Goal: Transaction & Acquisition: Purchase product/service

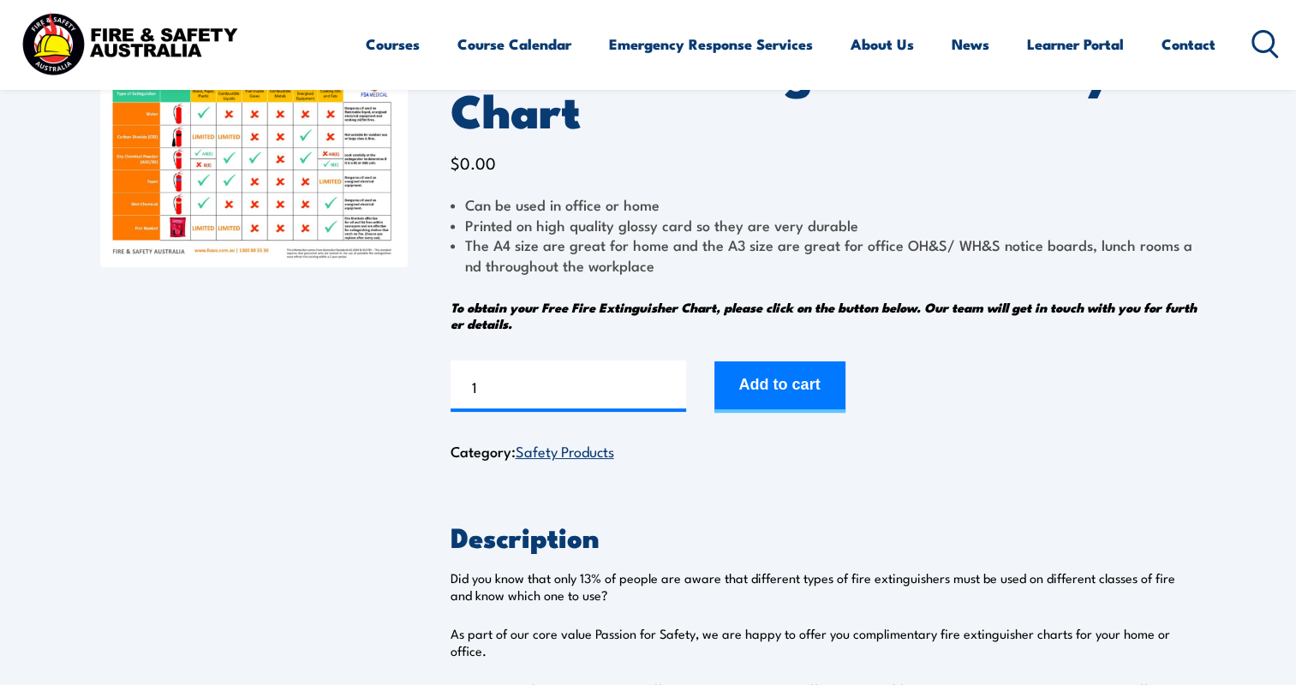
scroll to position [86, 0]
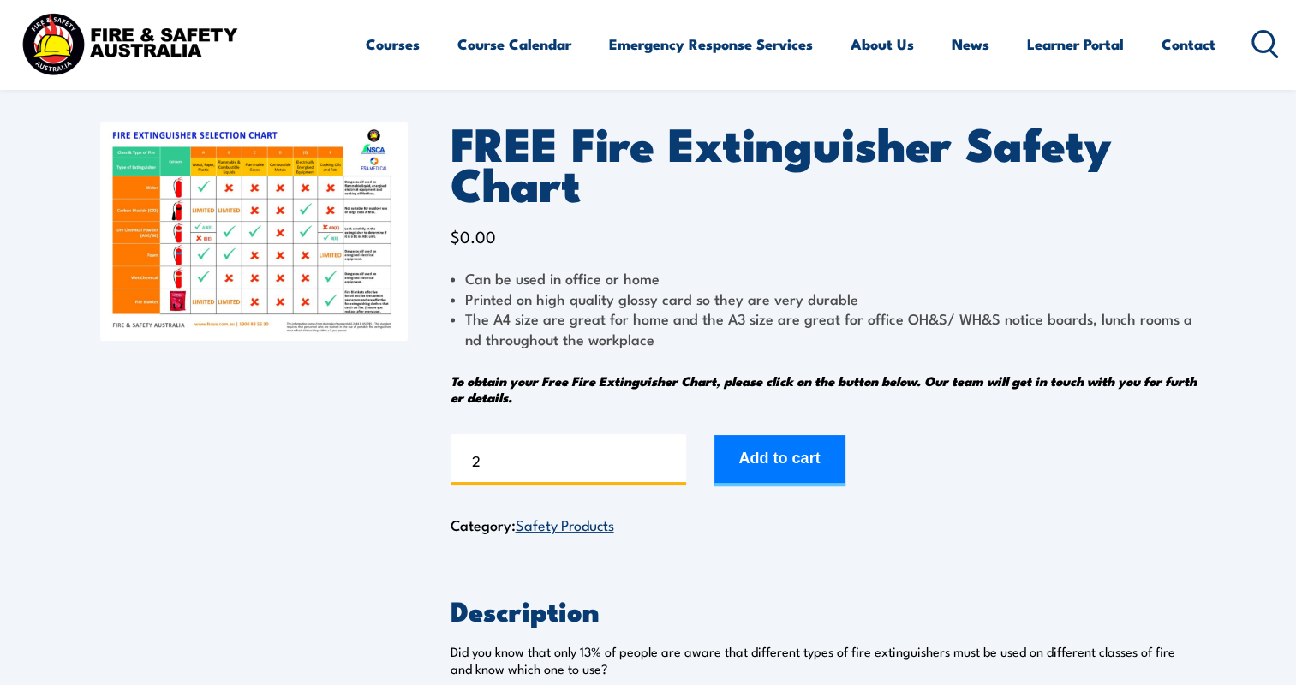
click at [669, 453] on input "2" at bounding box center [569, 459] width 236 height 51
click at [669, 453] on input "3" at bounding box center [569, 459] width 236 height 51
click at [669, 453] on input "4" at bounding box center [569, 459] width 236 height 51
click at [669, 453] on input "5" at bounding box center [569, 459] width 236 height 51
click at [669, 453] on input "6" at bounding box center [569, 459] width 236 height 51
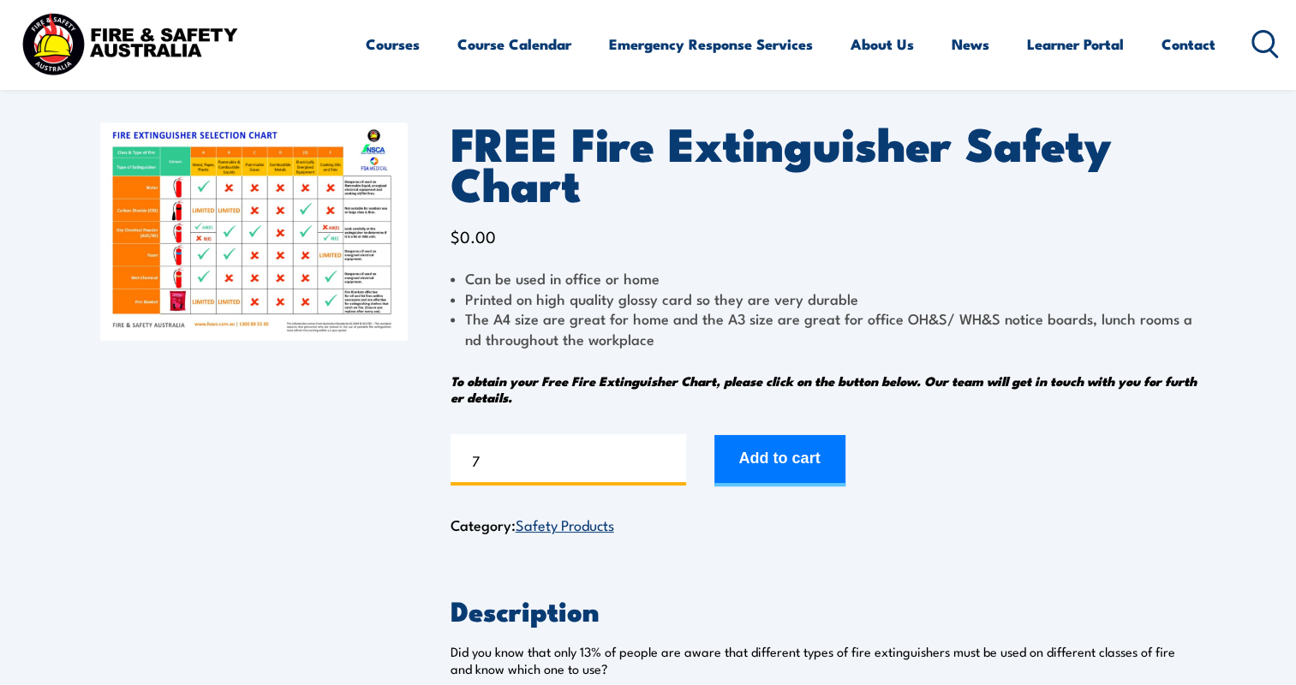
click at [669, 453] on input "7" at bounding box center [569, 459] width 236 height 51
click at [669, 453] on input "8" at bounding box center [569, 459] width 236 height 51
click at [669, 453] on input "9" at bounding box center [569, 459] width 236 height 51
click at [669, 453] on input "10" at bounding box center [569, 459] width 236 height 51
click at [669, 453] on input "11" at bounding box center [569, 459] width 236 height 51
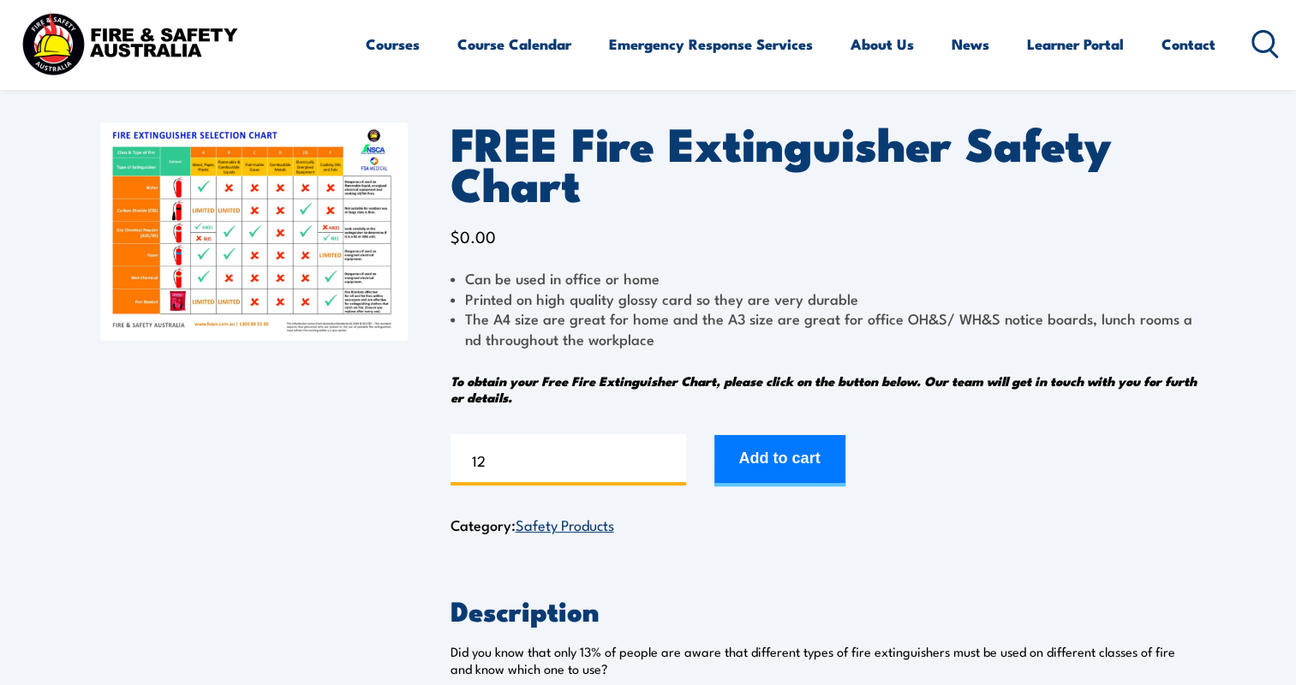
click at [669, 453] on input "12" at bounding box center [569, 459] width 236 height 51
click at [669, 453] on input "13" at bounding box center [569, 459] width 236 height 51
click at [669, 453] on input "14" at bounding box center [569, 459] width 236 height 51
click at [669, 453] on input "15" at bounding box center [569, 459] width 236 height 51
click at [669, 453] on input "16" at bounding box center [569, 459] width 236 height 51
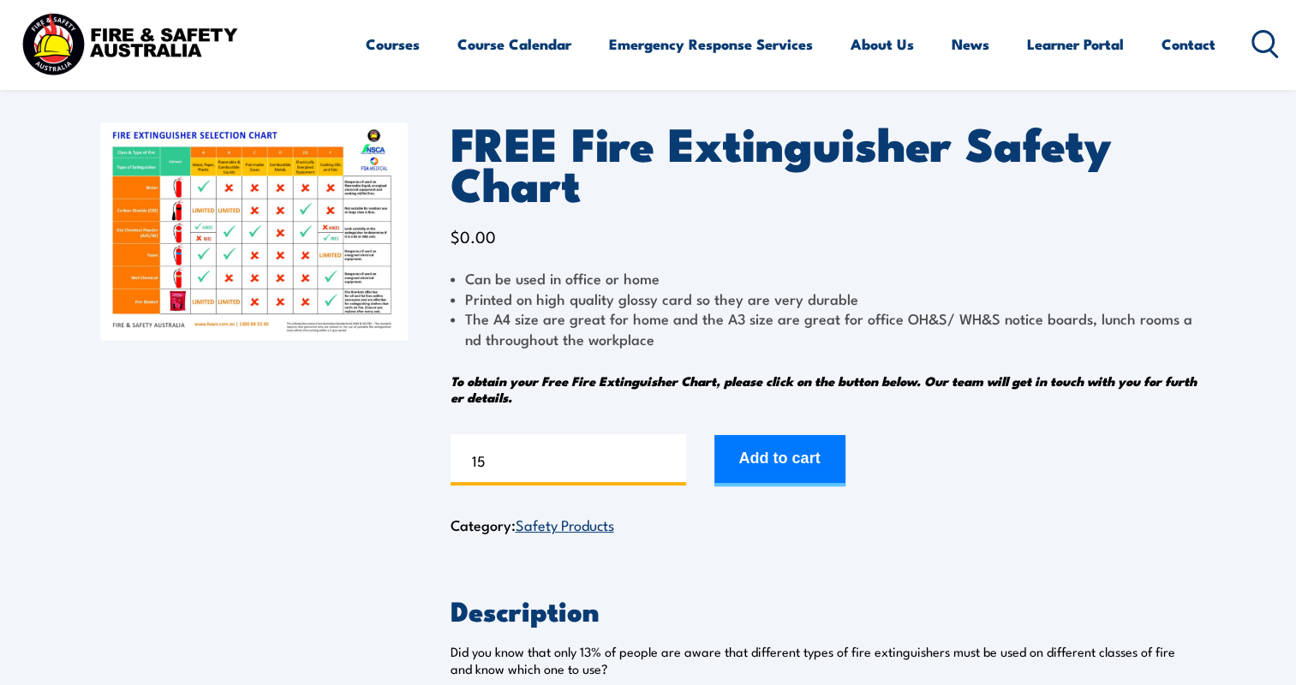
type input "15"
click at [667, 464] on input "15" at bounding box center [569, 459] width 236 height 51
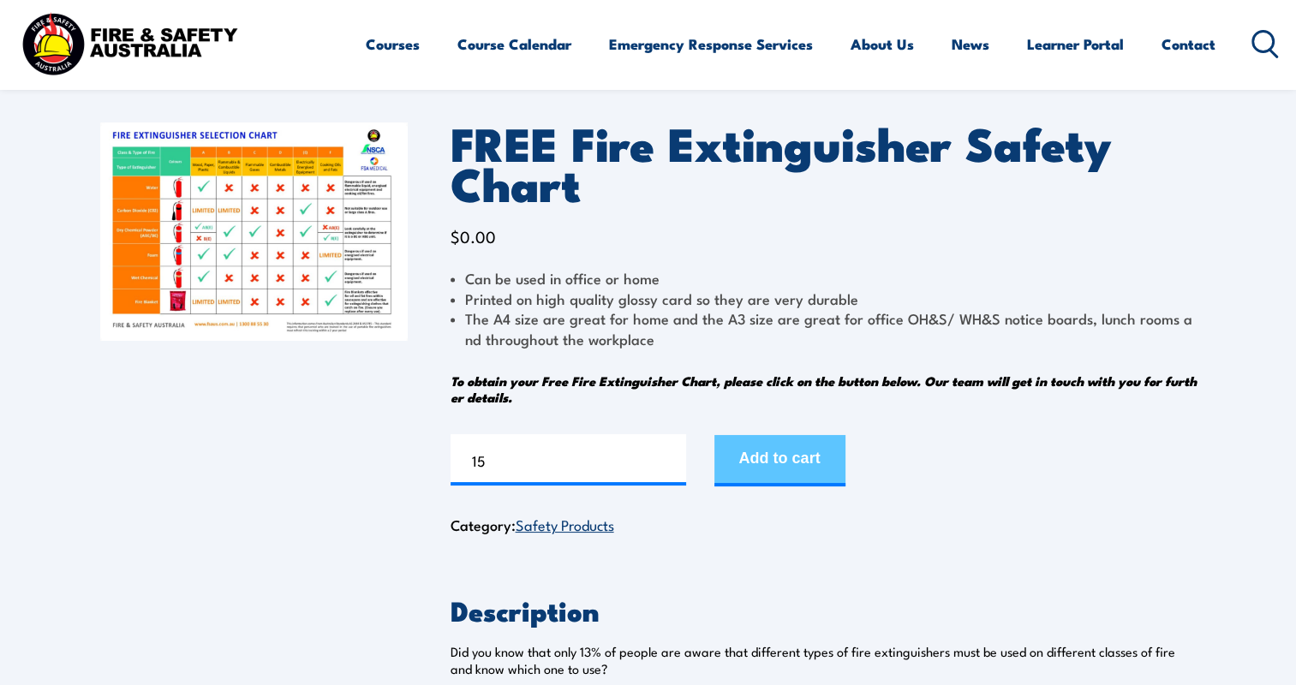
click at [777, 456] on button "Add to cart" at bounding box center [780, 460] width 131 height 51
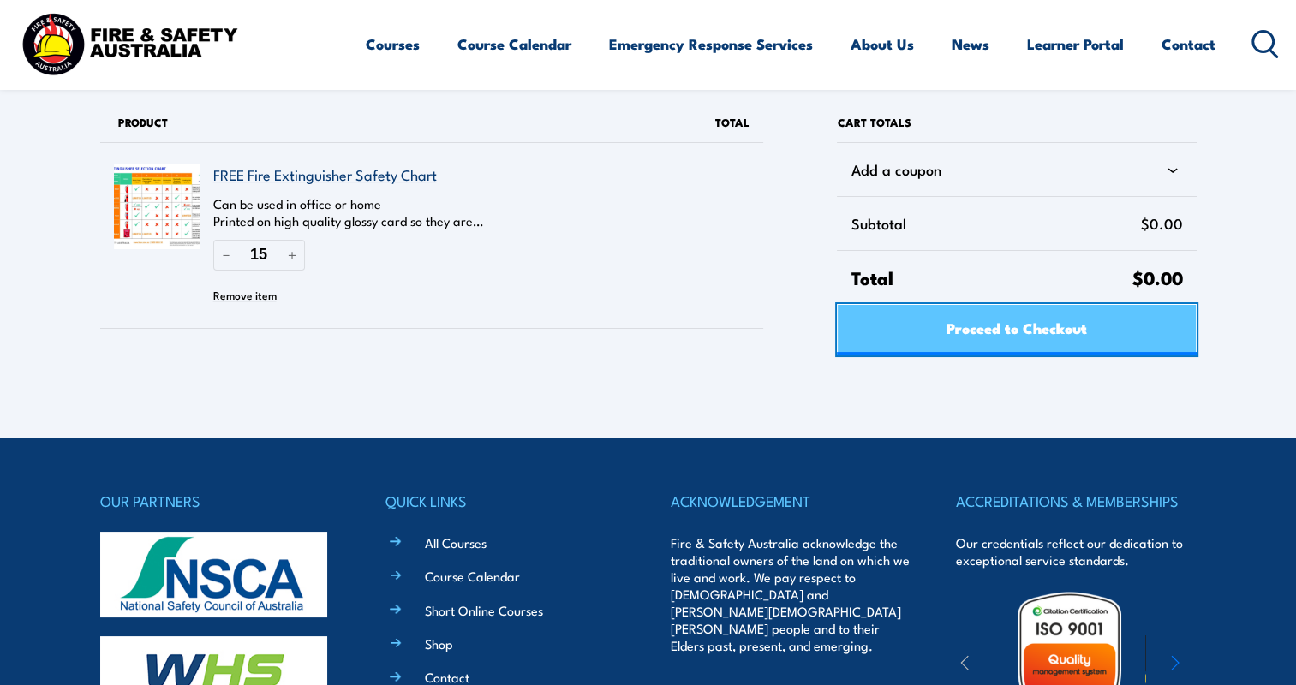
click at [1025, 326] on span "Proceed to Checkout" at bounding box center [1017, 327] width 141 height 45
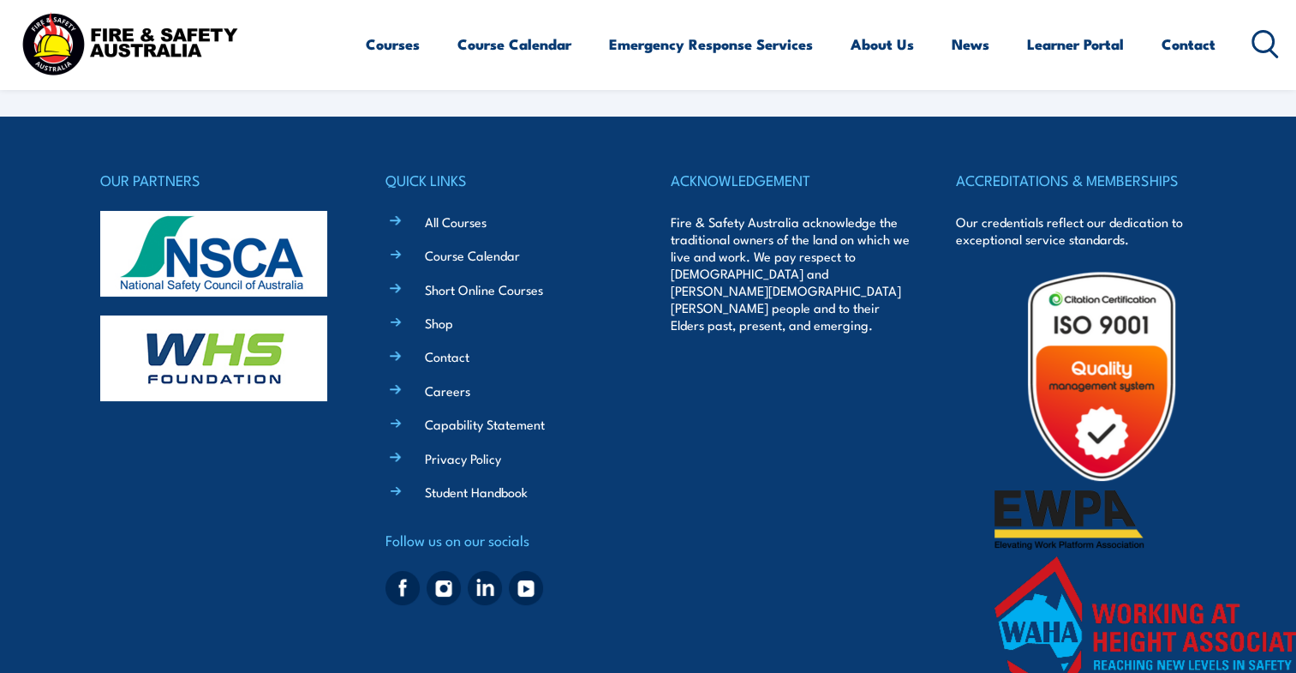
select select "VIC"
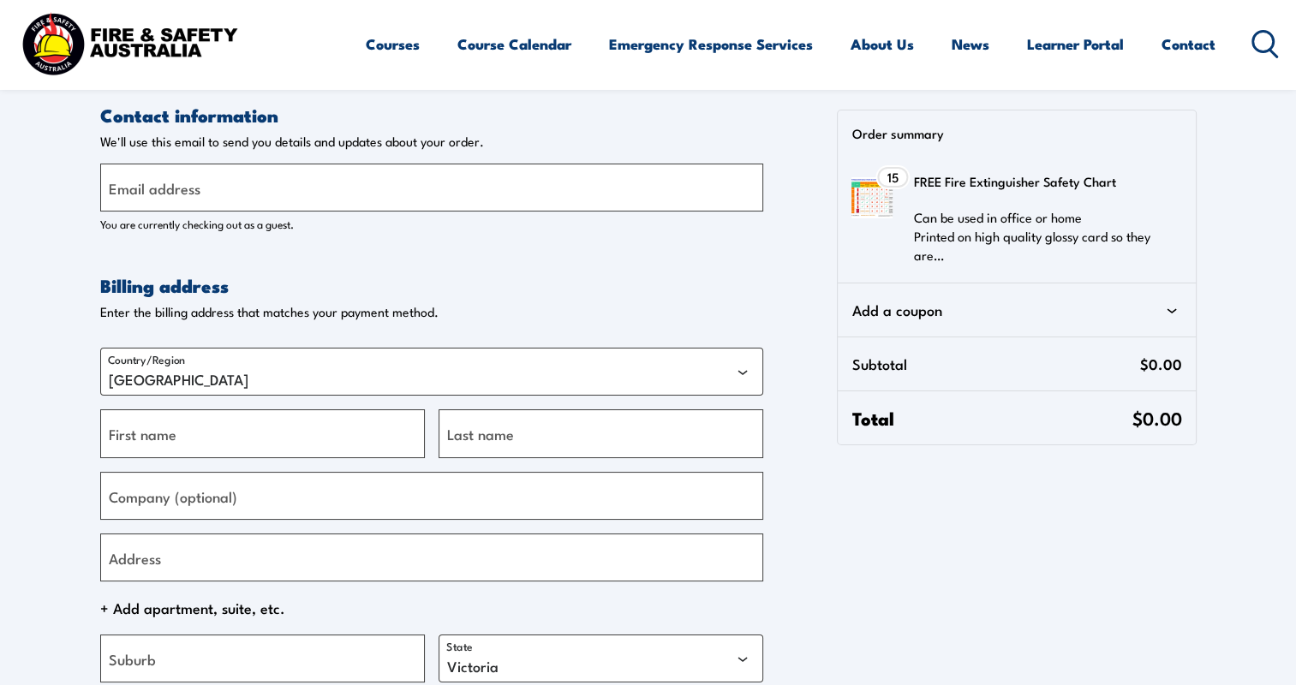
click at [198, 188] on label "Email address" at bounding box center [155, 187] width 92 height 23
click at [198, 188] on input "Email address" at bounding box center [431, 188] width 663 height 48
type input "[EMAIL_ADDRESS][DOMAIN_NAME]"
type input "[PERSON_NAME]"
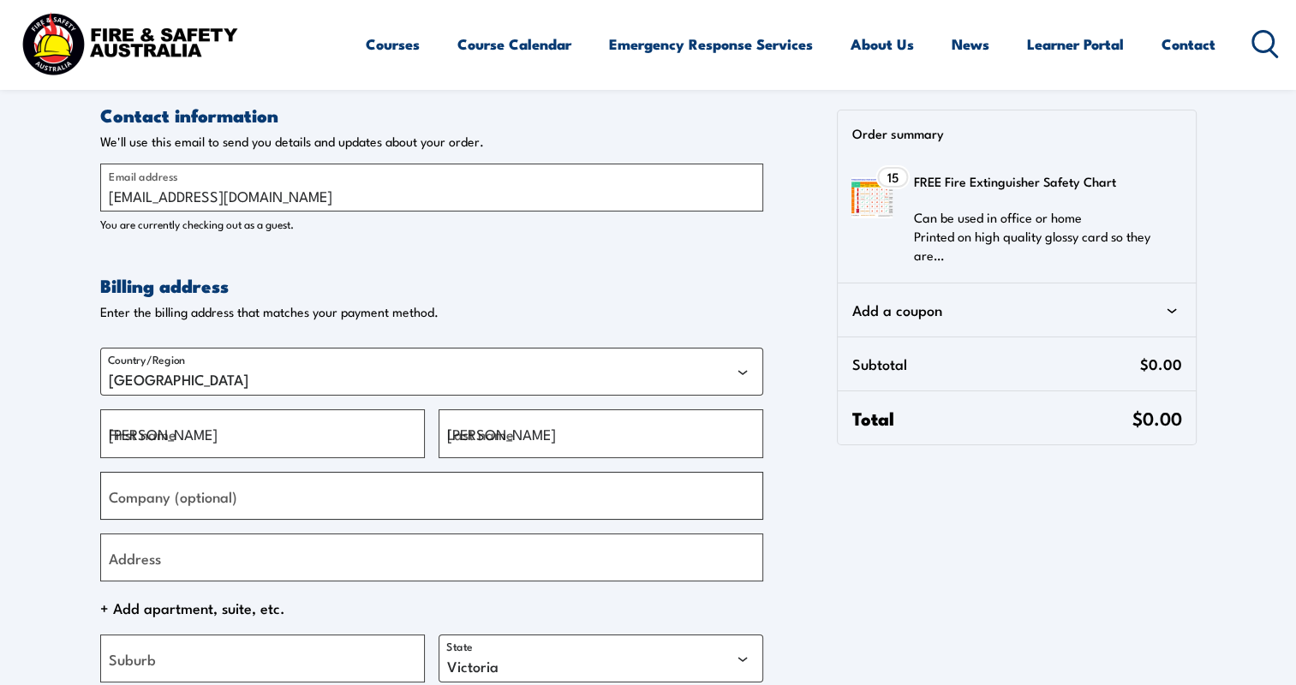
type input "TVH Fire"
type input "[GEOGRAPHIC_DATA][STREET_ADDRESS]"
type input "Winnellie"
select select "NT"
type input "820"
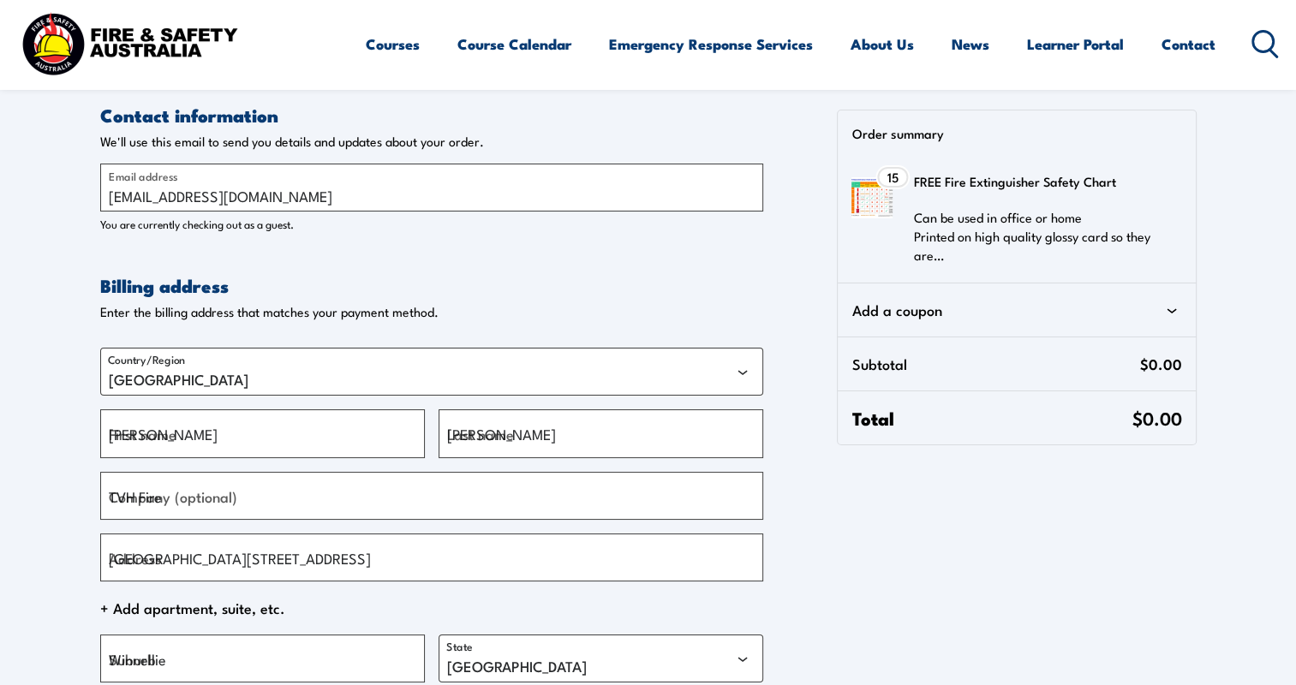
type input "[PHONE_NUMBER]"
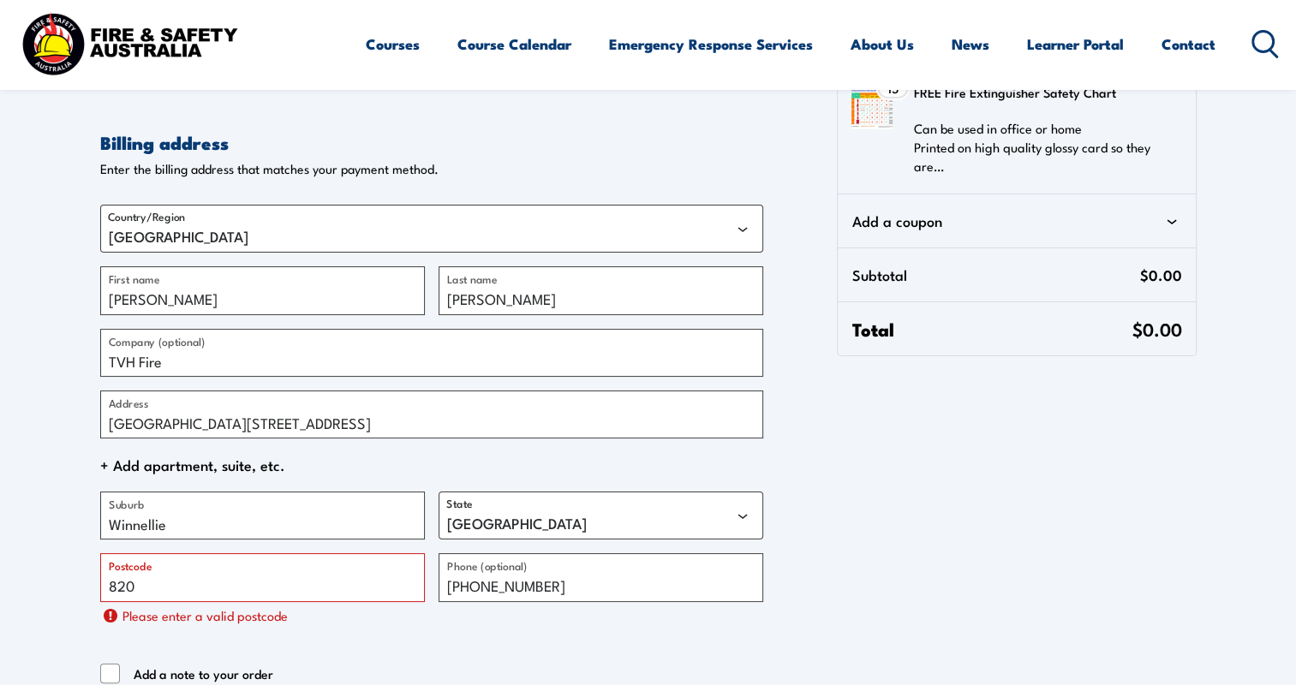
scroll to position [171, 0]
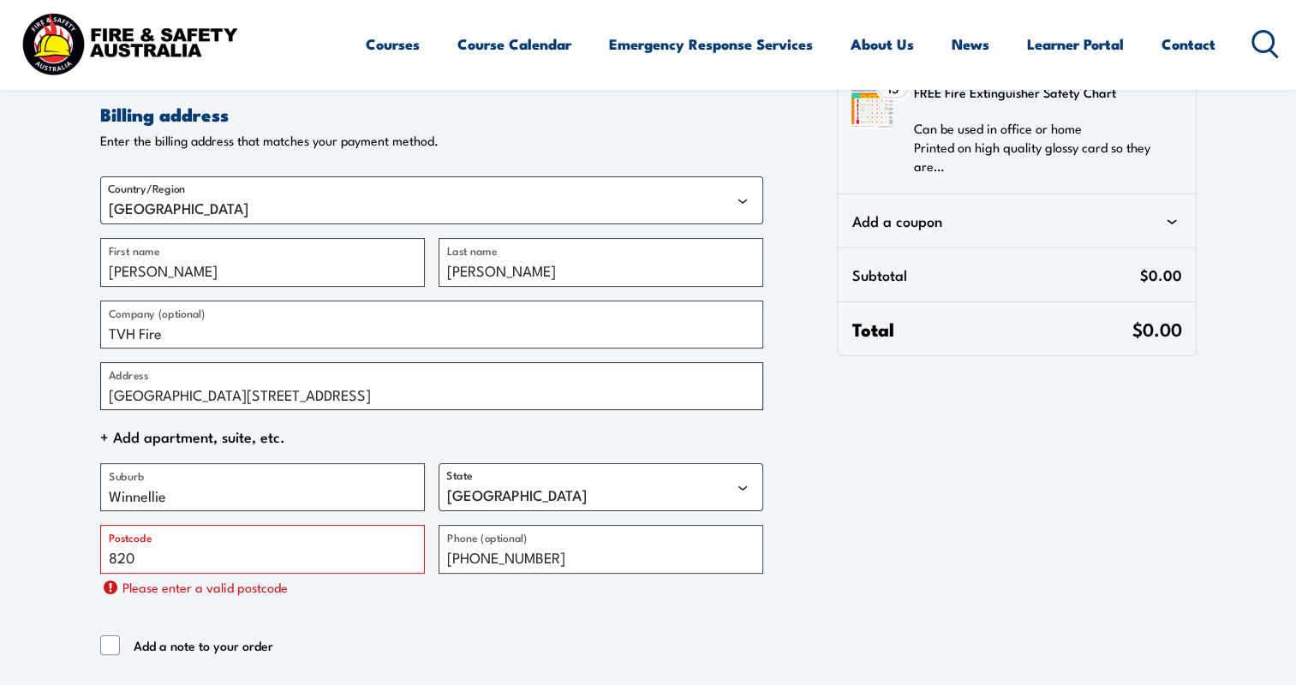
drag, startPoint x: 289, startPoint y: 399, endPoint x: 63, endPoint y: 384, distance: 225.9
click at [63, 384] on section "Contact information Contact information We'll use this email to send you detail…" at bounding box center [648, 342] width 1296 height 1027
type input "[STREET_ADDRESS][PERSON_NAME]"
click at [109, 558] on input "820" at bounding box center [262, 549] width 325 height 48
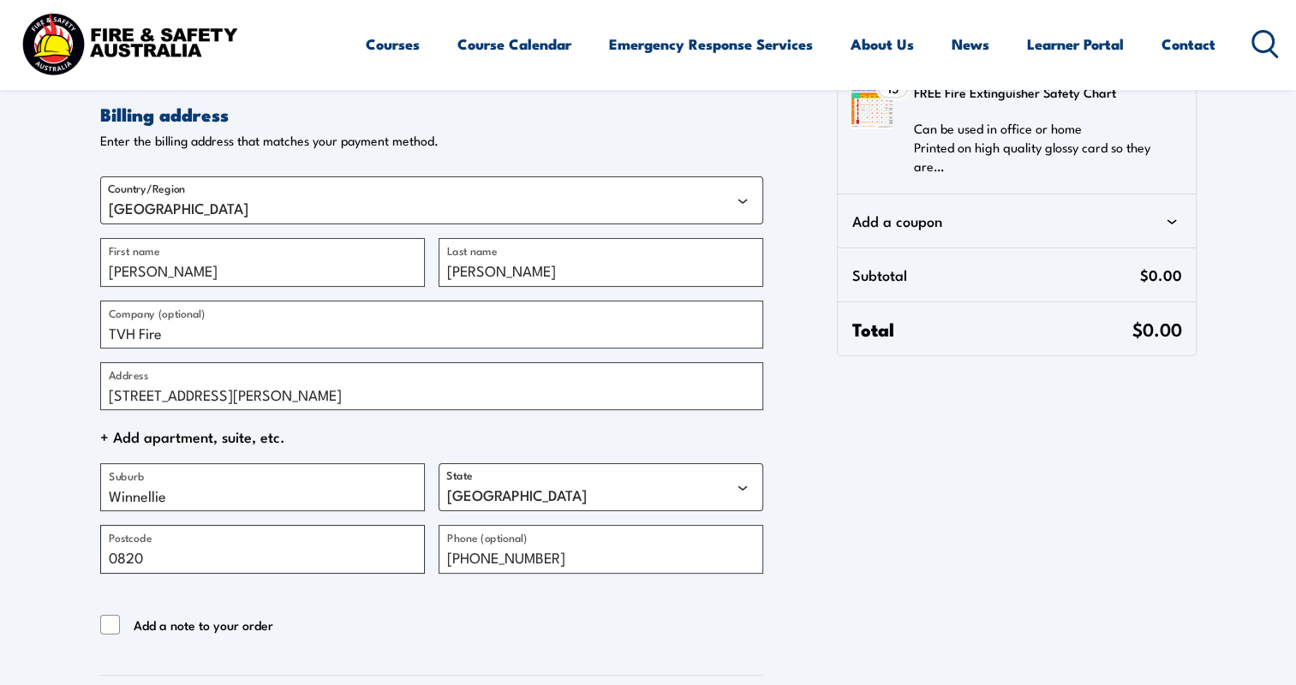
type input "0820"
click at [56, 528] on section "Contact information Contact information We'll use this email to send you detail…" at bounding box center [648, 332] width 1296 height 1007
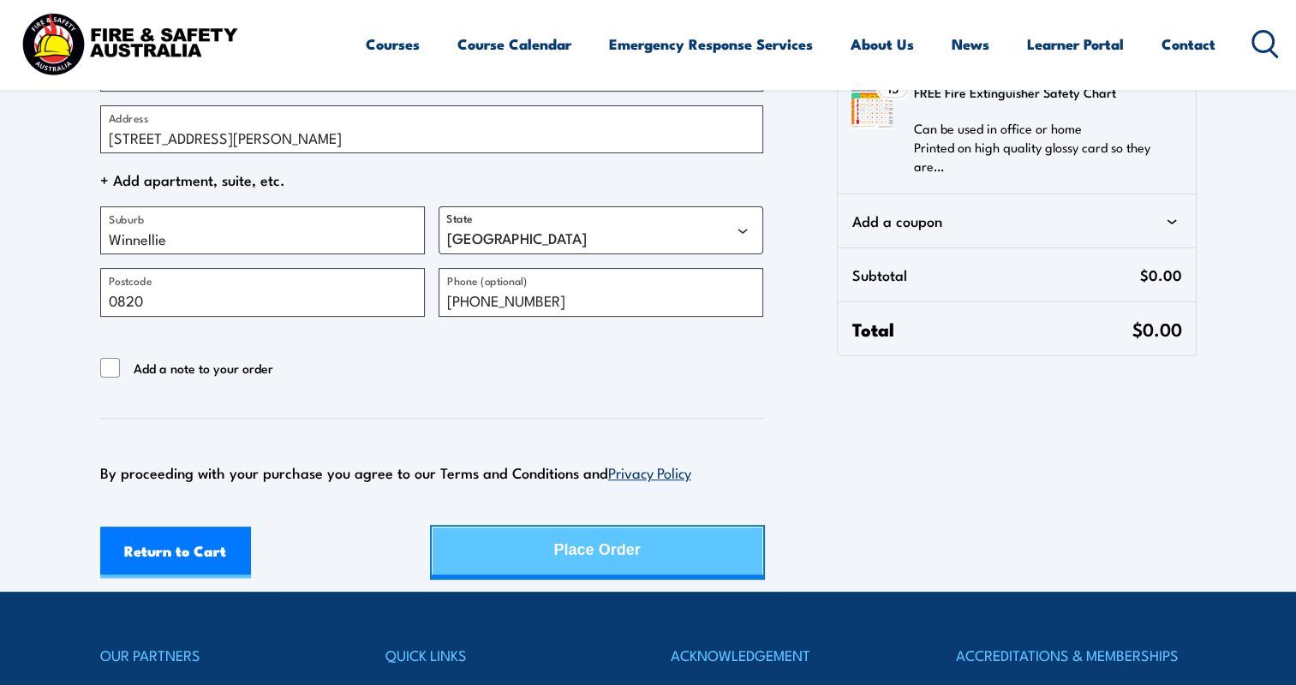
click at [571, 553] on div "Place Order" at bounding box center [597, 550] width 87 height 45
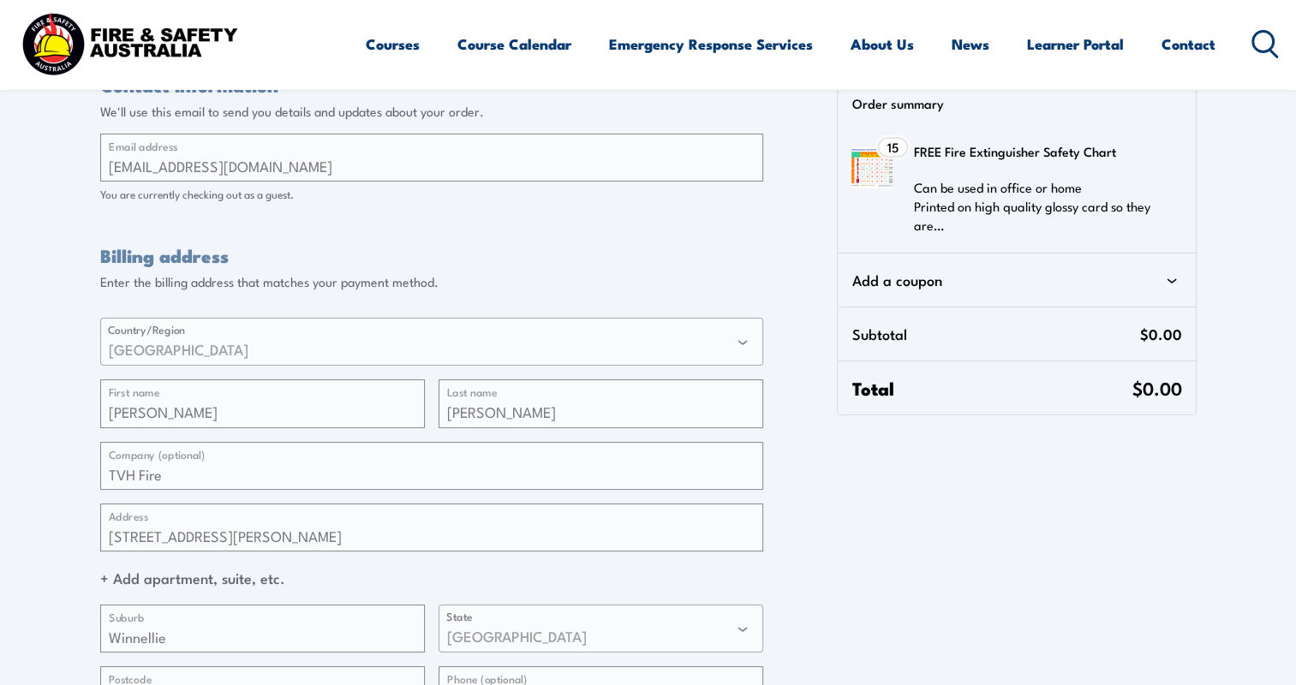
scroll to position [0, 0]
